Goal: Complete application form

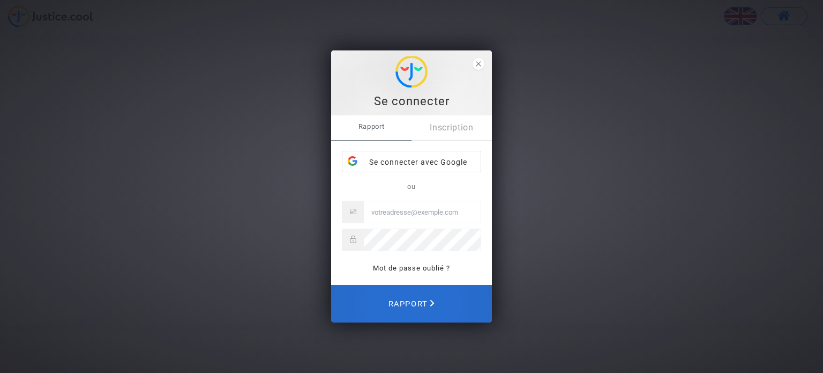
click at [431, 298] on span "Rapport" at bounding box center [412, 304] width 46 height 24
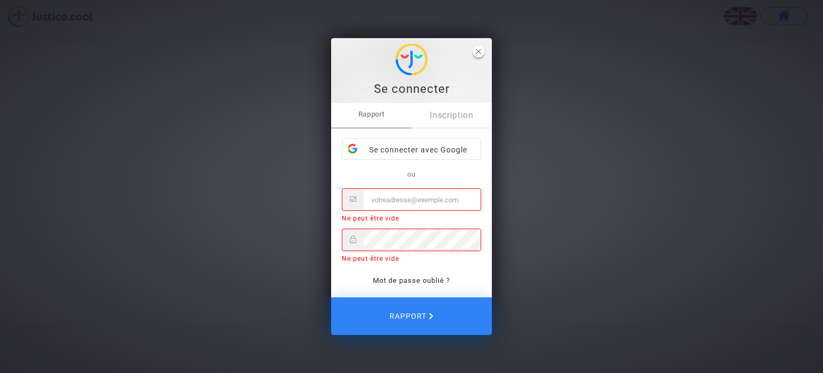
click at [478, 49] on icon "fermer" at bounding box center [478, 51] width 5 height 5
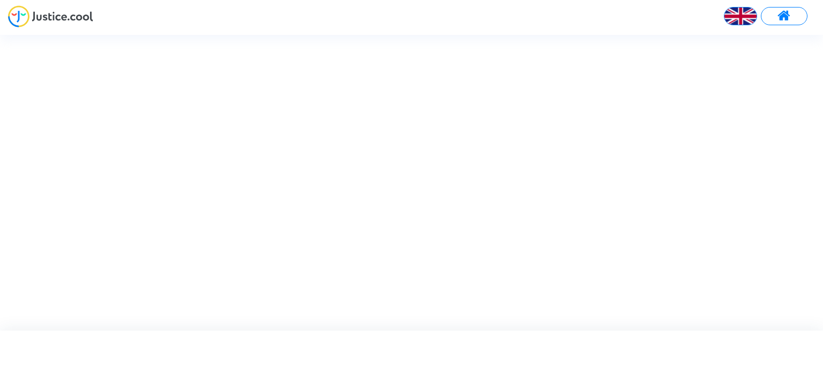
click at [742, 19] on img at bounding box center [741, 16] width 32 height 32
click at [728, 41] on font "Français" at bounding box center [729, 43] width 37 height 10
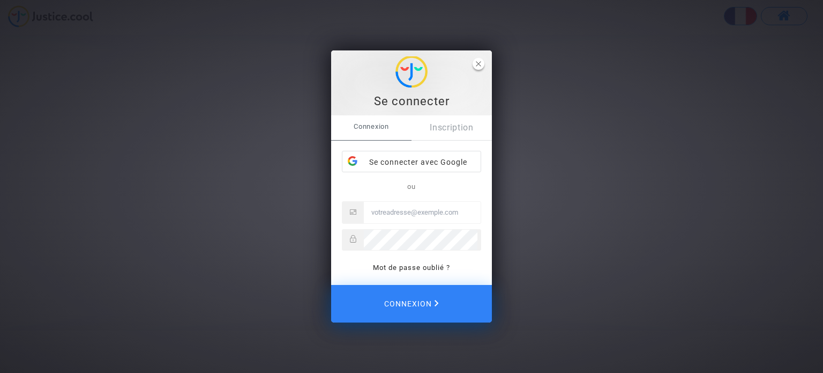
click at [481, 62] on polygon "close" at bounding box center [478, 64] width 5 height 5
